Goal: Task Accomplishment & Management: Complete application form

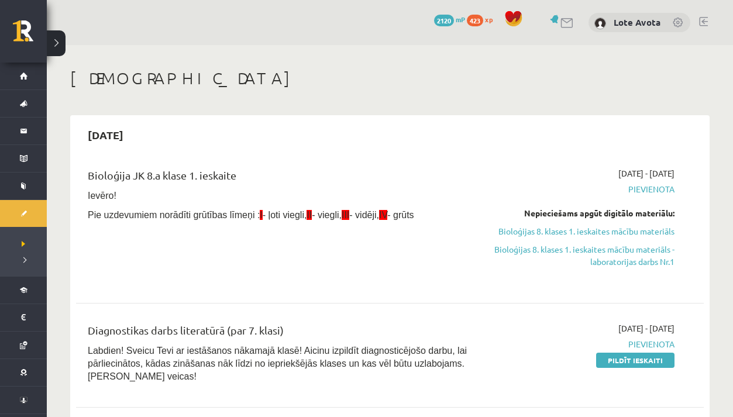
scroll to position [1012, 0]
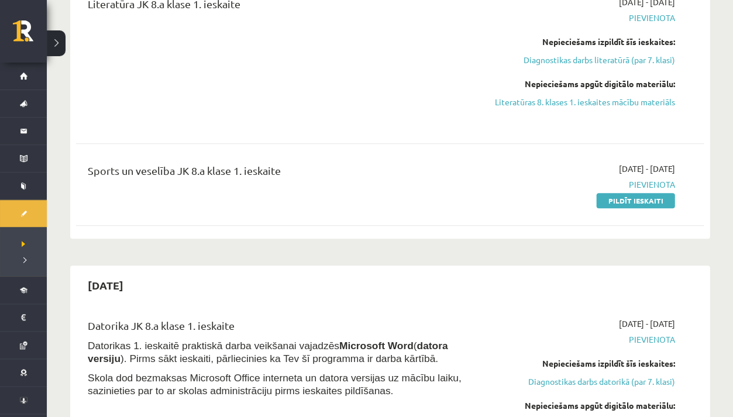
scroll to position [885, 0]
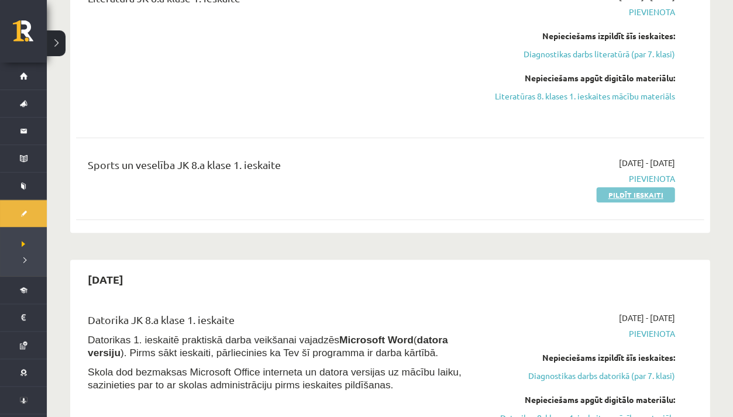
click at [610, 187] on link "Pildīt ieskaiti" at bounding box center [635, 194] width 78 height 15
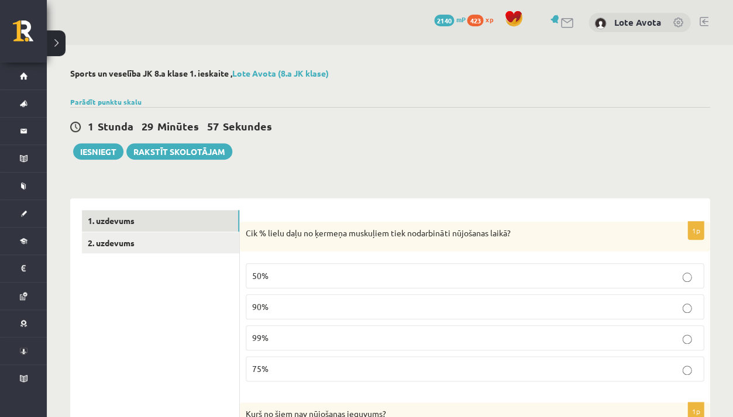
click at [452, 318] on label "90%" at bounding box center [475, 306] width 458 height 25
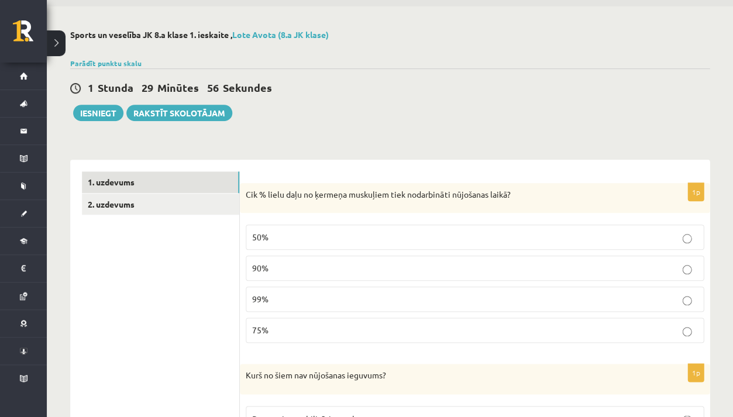
scroll to position [41, 0]
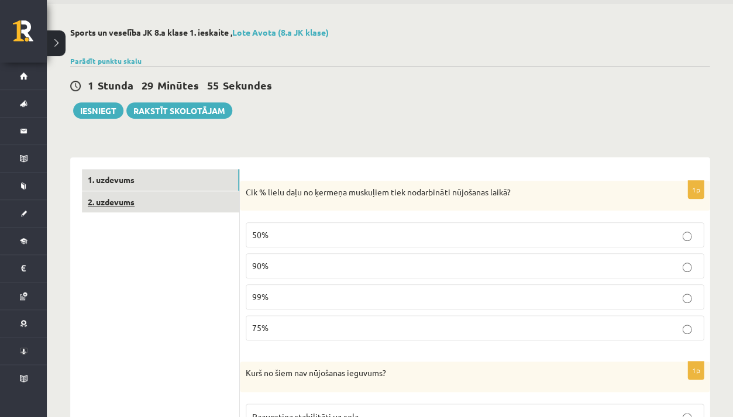
click at [196, 199] on link "2. uzdevums" at bounding box center [160, 202] width 157 height 22
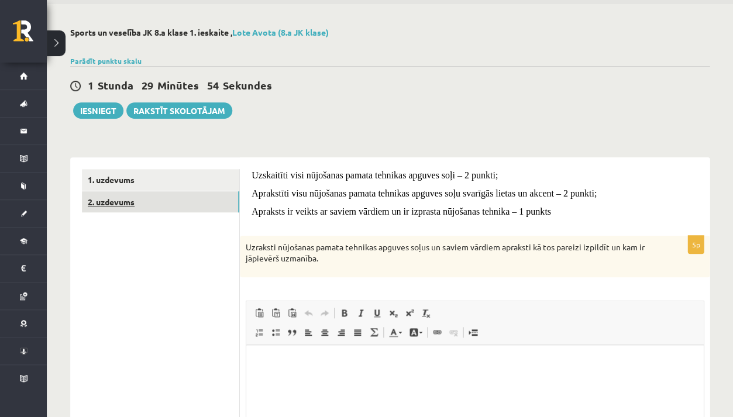
scroll to position [0, 0]
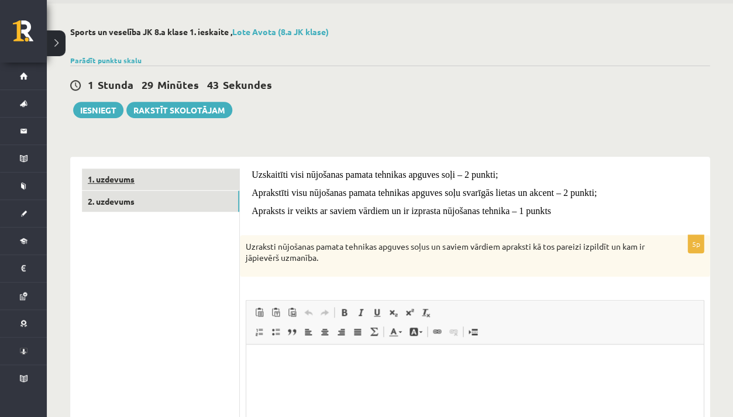
click at [164, 175] on link "1. uzdevums" at bounding box center [160, 179] width 157 height 22
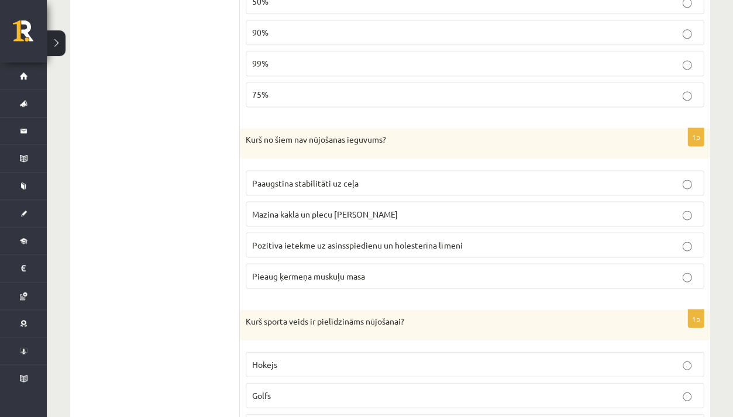
scroll to position [273, 0]
click at [378, 178] on p "Paaugstina stabilitāti uz ceļa" at bounding box center [474, 184] width 445 height 12
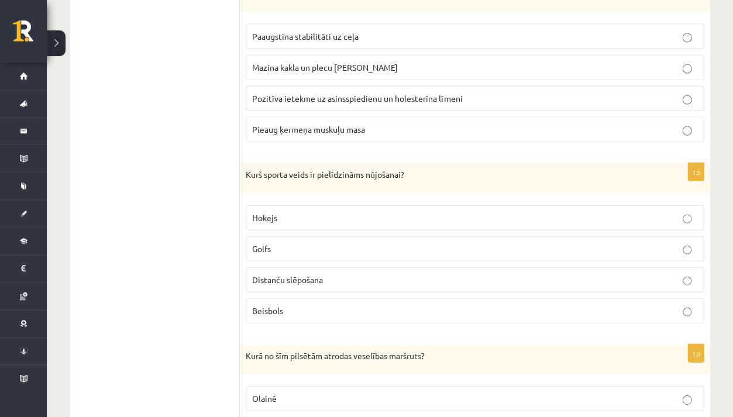
scroll to position [425, 0]
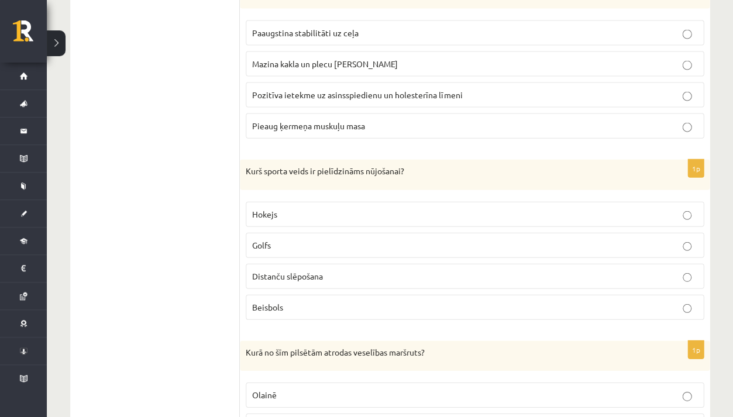
click at [353, 270] on p "Distanču slēpošana" at bounding box center [474, 276] width 445 height 12
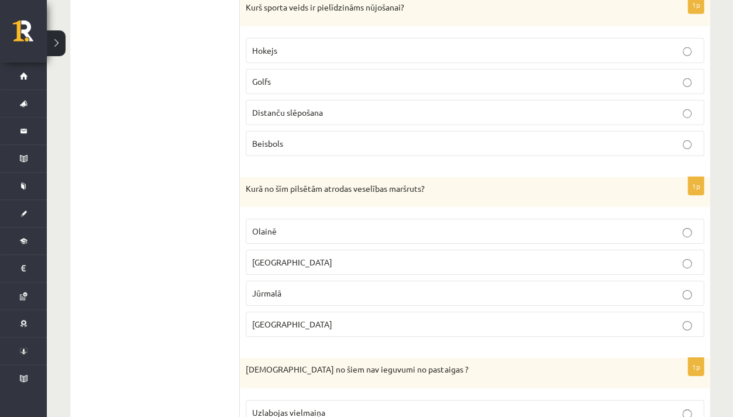
scroll to position [590, 0]
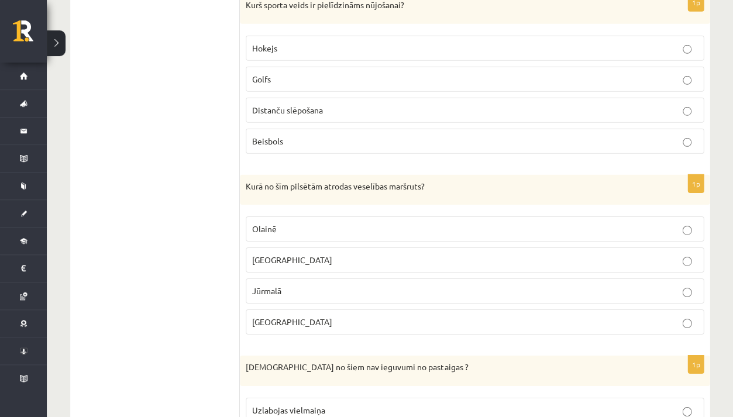
click at [347, 286] on p "Jūrmalā" at bounding box center [474, 291] width 445 height 12
click at [247, 181] on p "Kurā no šīm pilsētām atrodas veselības maršruts?" at bounding box center [445, 187] width 399 height 12
drag, startPoint x: 291, startPoint y: 178, endPoint x: 432, endPoint y: 187, distance: 140.6
click at [432, 187] on p "Kurā no šīm pilsētām atrodas veselības maršruts?" at bounding box center [445, 187] width 399 height 12
copy p "pilsētām atrodas veselības maršruts?"
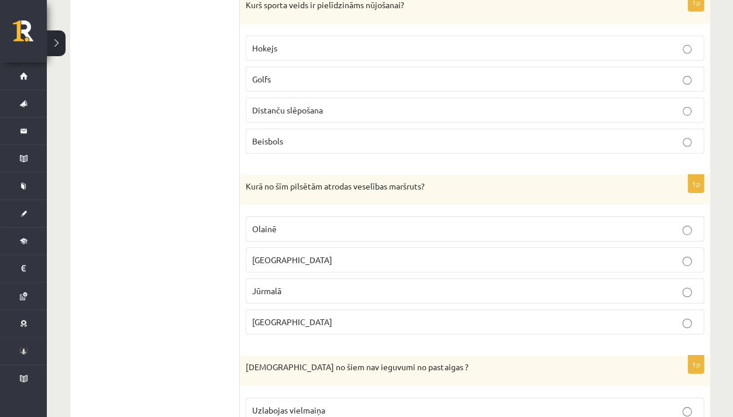
click at [307, 318] on p "[GEOGRAPHIC_DATA]" at bounding box center [474, 322] width 445 height 12
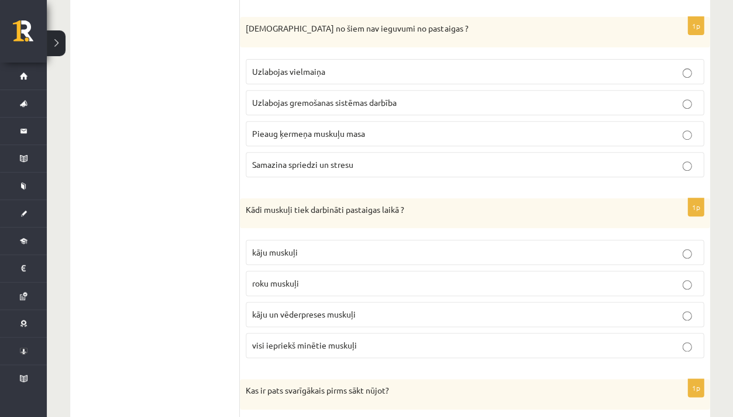
scroll to position [929, 0]
click at [429, 350] on label "visi iepriekš minētie muskuļi" at bounding box center [475, 344] width 458 height 25
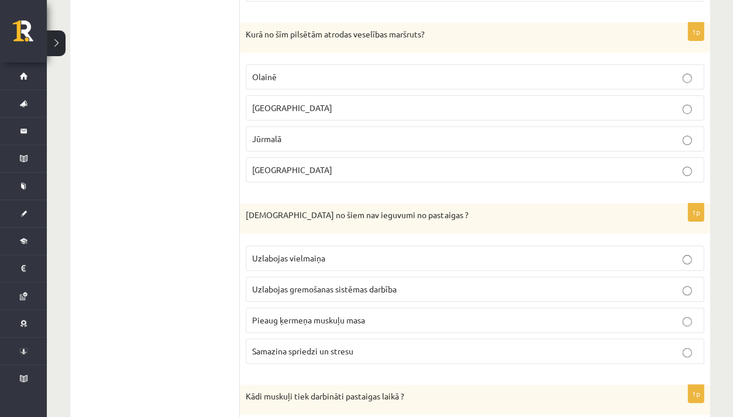
scroll to position [775, 0]
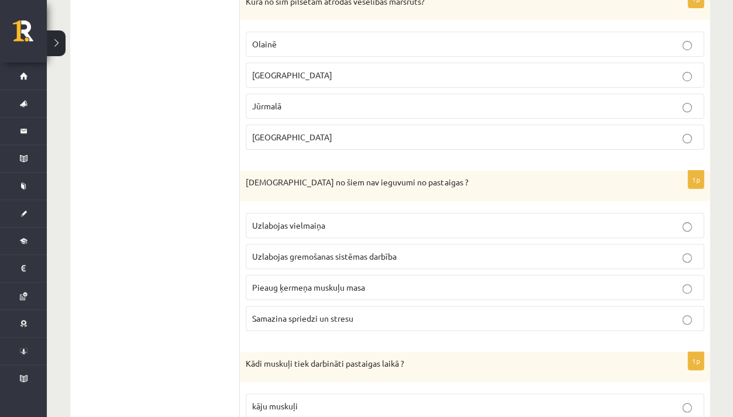
click at [343, 251] on span "Uzlabojas gremošanas sistēmas darbība" at bounding box center [324, 256] width 144 height 11
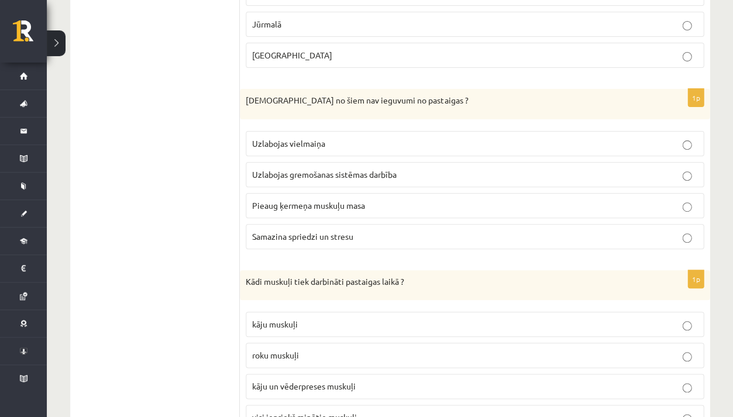
scroll to position [862, 0]
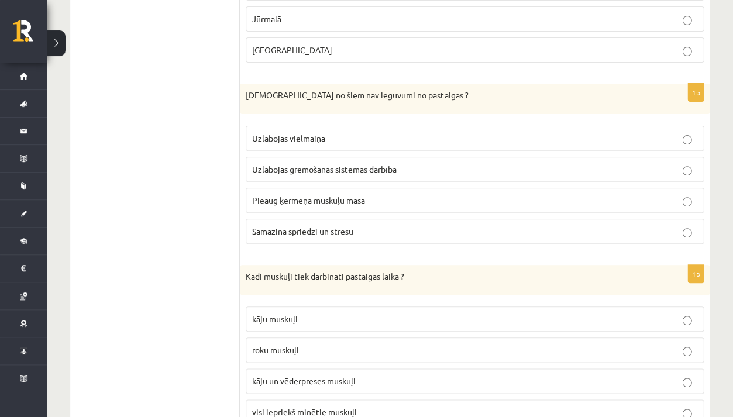
click at [331, 132] on p "Uzlabojas vielmaiņa" at bounding box center [474, 138] width 445 height 12
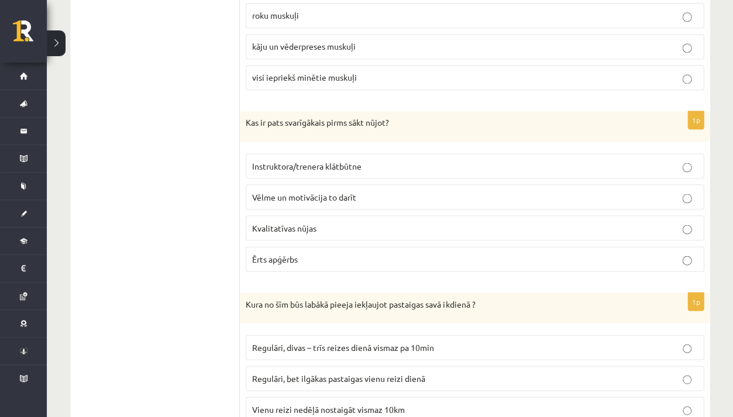
scroll to position [1196, 0]
click at [366, 253] on p "Ērts apģērbs" at bounding box center [474, 259] width 445 height 12
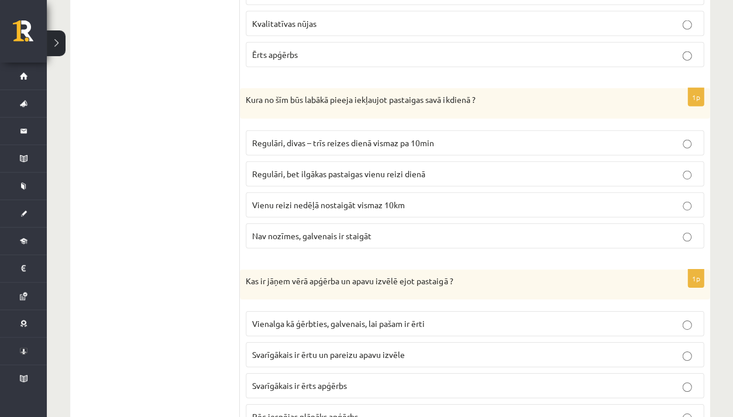
scroll to position [1401, 0]
click at [433, 142] on label "Regulāri, divas – trīs reizes dienā vismaz pa 10min" at bounding box center [475, 142] width 458 height 25
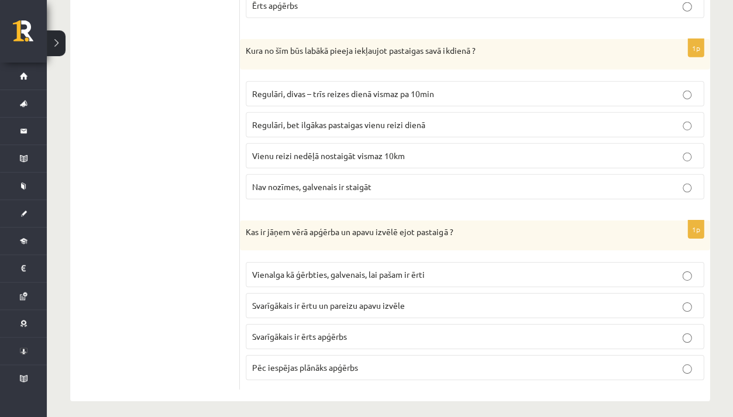
scroll to position [1449, 0]
click at [369, 277] on label "Vienalga kā ģērbties, galvenais, lai pašam ir ērti" at bounding box center [475, 275] width 458 height 25
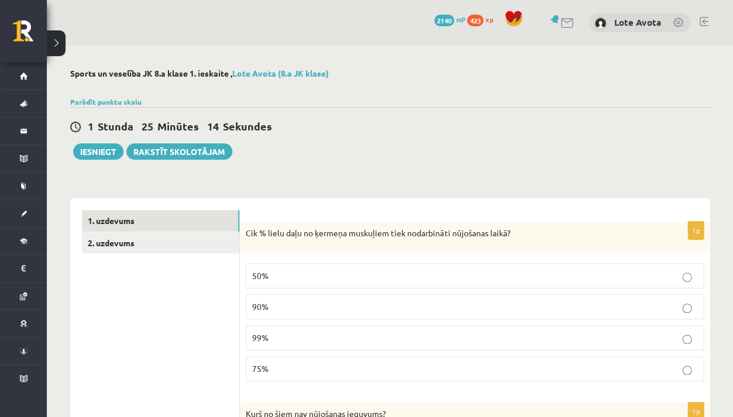
scroll to position [0, 0]
click at [199, 251] on link "2. uzdevums" at bounding box center [160, 243] width 157 height 22
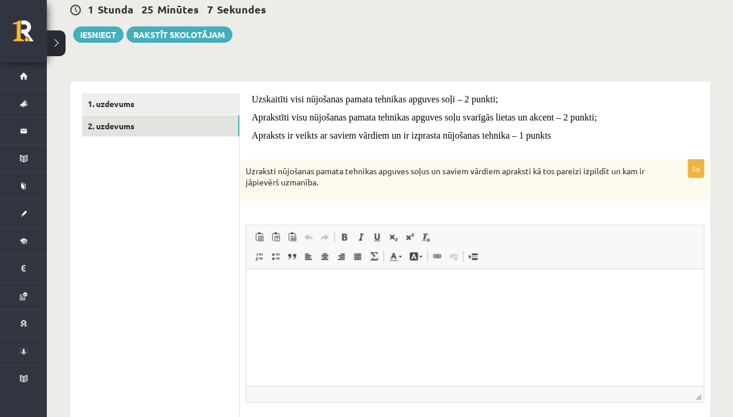
scroll to position [120, 0]
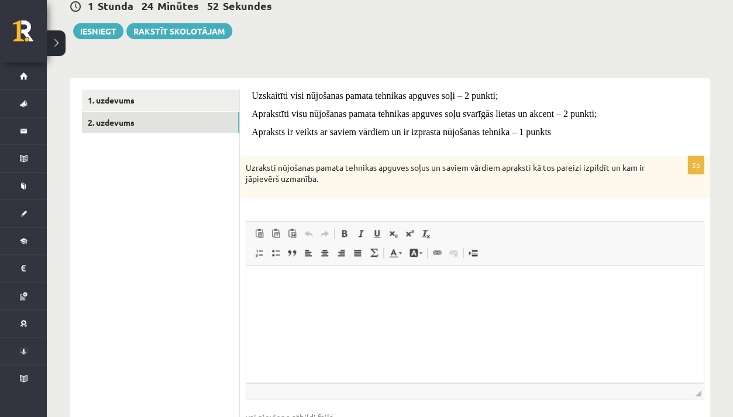
click at [300, 237] on link "Undo Keyboard shortcut Command+Z" at bounding box center [308, 233] width 16 height 15
click at [327, 296] on html at bounding box center [474, 283] width 457 height 36
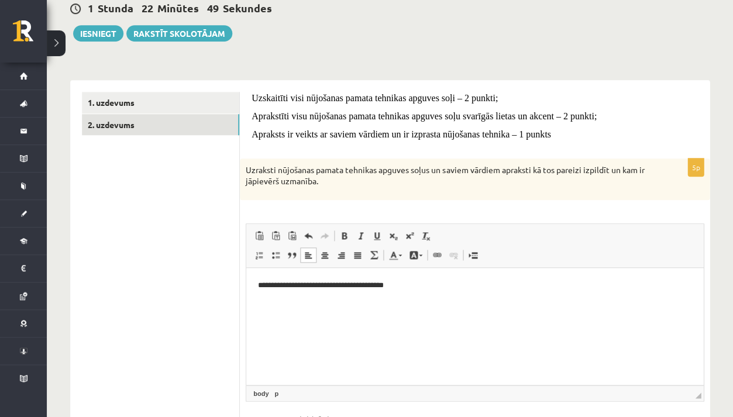
click at [358, 287] on p "**********" at bounding box center [474, 286] width 433 height 12
click at [406, 286] on p "**********" at bounding box center [474, 286] width 433 height 12
click at [330, 300] on p "**********" at bounding box center [474, 305] width 433 height 12
click at [358, 302] on p "**********" at bounding box center [474, 305] width 433 height 12
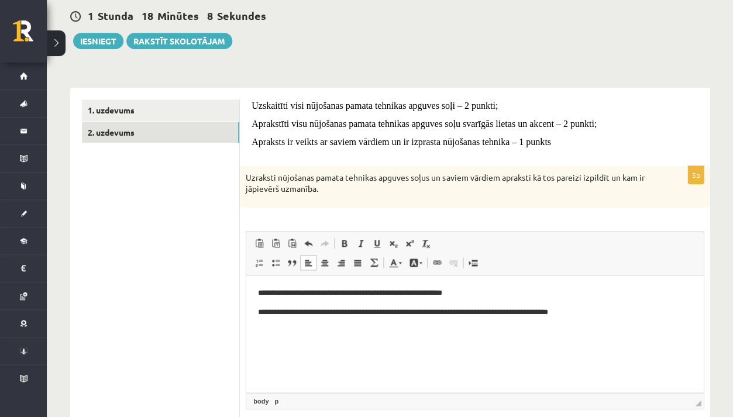
scroll to position [119, 0]
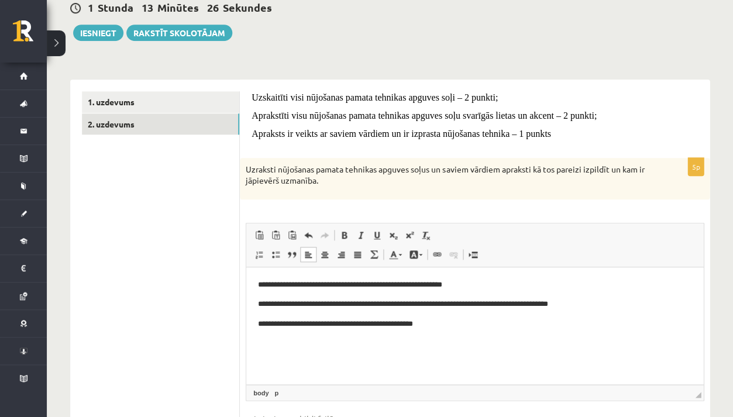
click at [301, 323] on p "**********" at bounding box center [474, 324] width 433 height 12
click at [332, 302] on p "**********" at bounding box center [474, 304] width 433 height 12
click at [318, 282] on p "**********" at bounding box center [474, 285] width 433 height 12
click at [380, 341] on html "**********" at bounding box center [474, 304] width 457 height 74
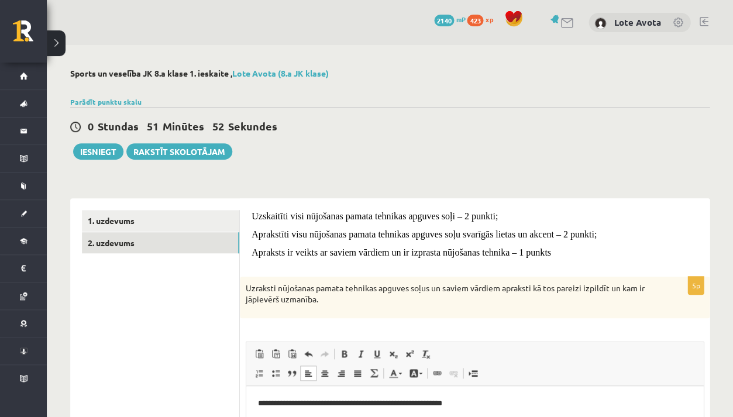
scroll to position [3, 0]
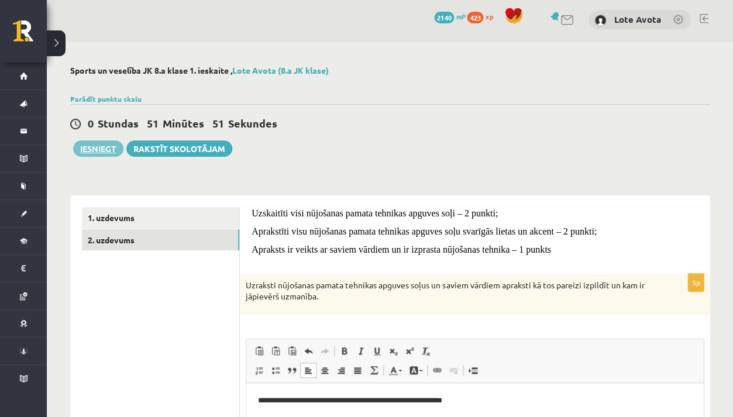
click at [97, 148] on button "Iesniegt" at bounding box center [98, 148] width 50 height 16
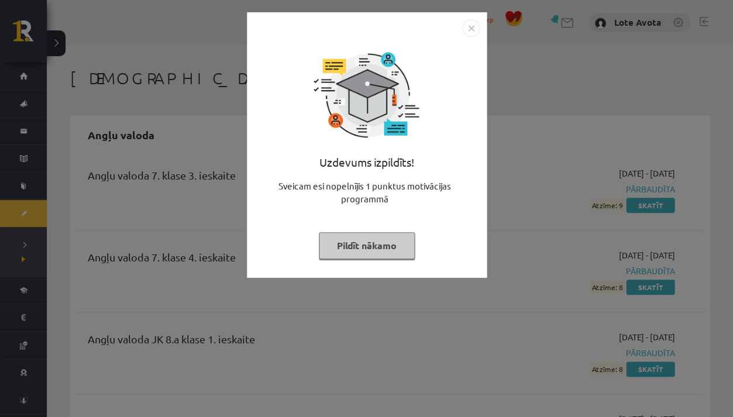
click at [369, 247] on button "Pildīt nākamo" at bounding box center [367, 245] width 96 height 27
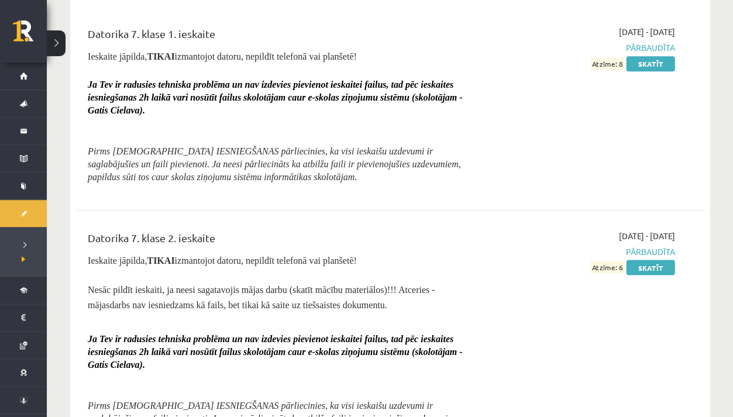
scroll to position [1119, 0]
